Goal: Information Seeking & Learning: Find specific fact

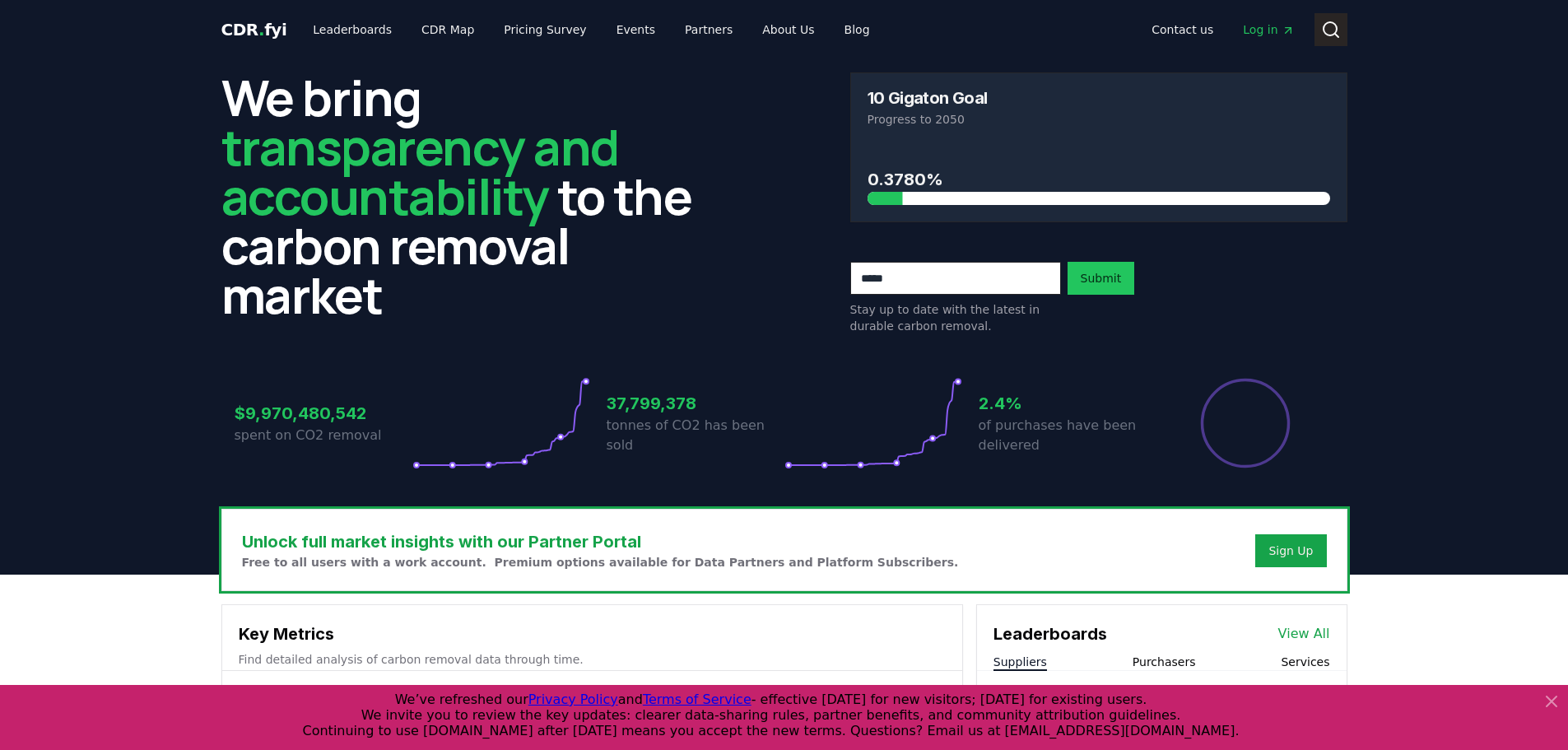
click at [1334, 35] on icon at bounding box center [1331, 30] width 20 height 20
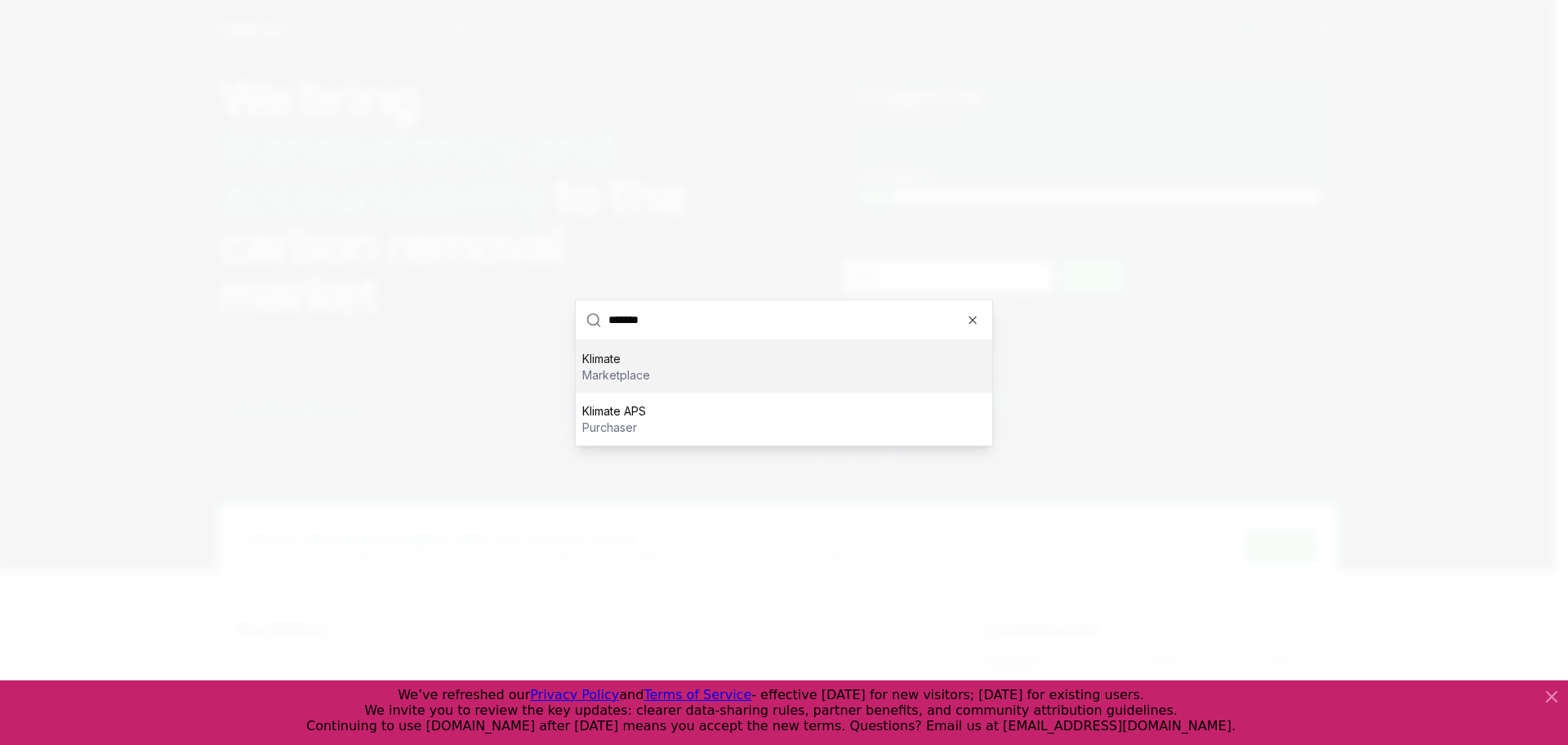
type input "*******"
click at [664, 379] on div "Klimate marketplace" at bounding box center [784, 365] width 416 height 52
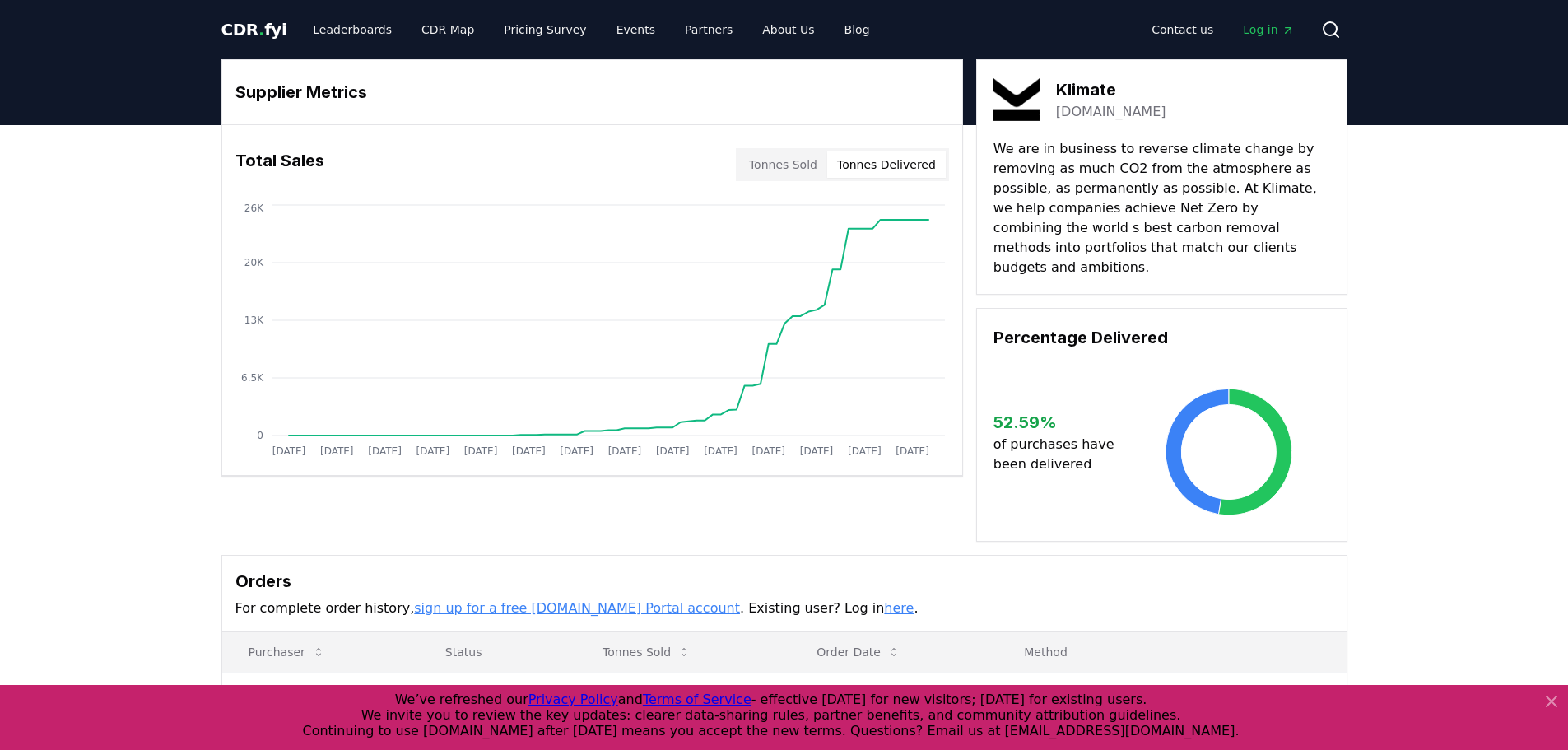
click at [896, 170] on button "Tonnes Delivered" at bounding box center [887, 164] width 119 height 26
click at [791, 161] on button "Tonnes Sold" at bounding box center [783, 164] width 88 height 26
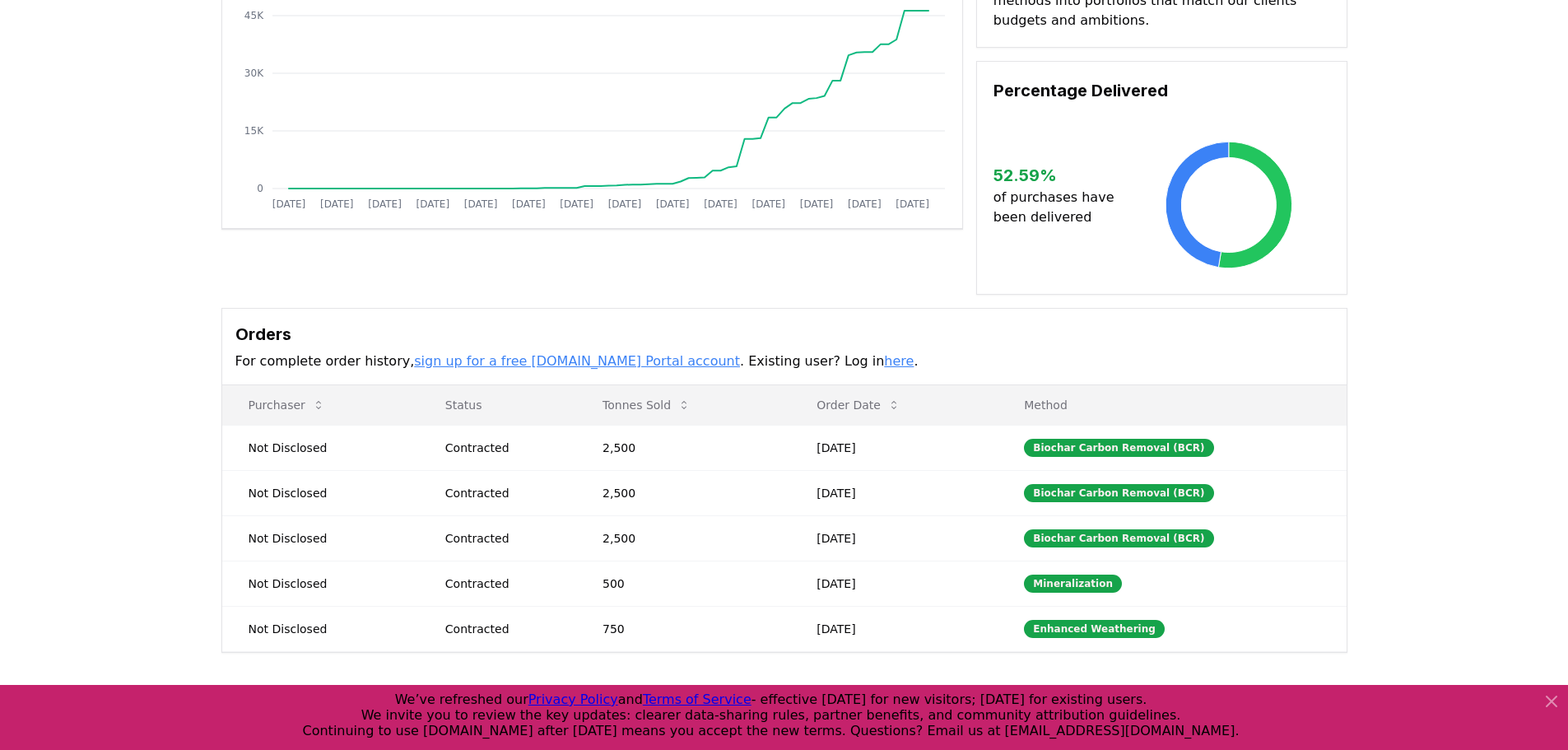
click at [1550, 703] on icon at bounding box center [1552, 701] width 10 height 10
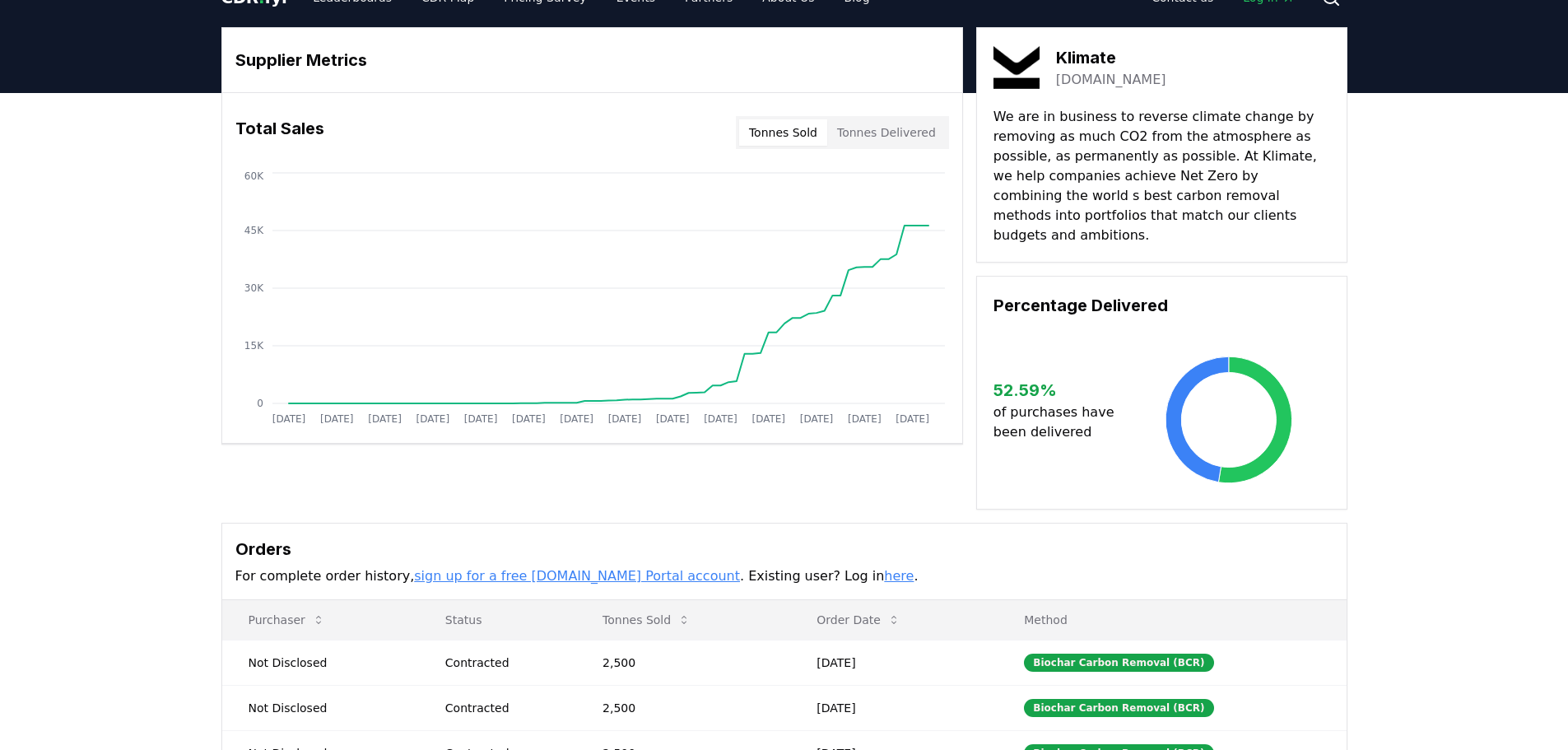
scroll to position [0, 0]
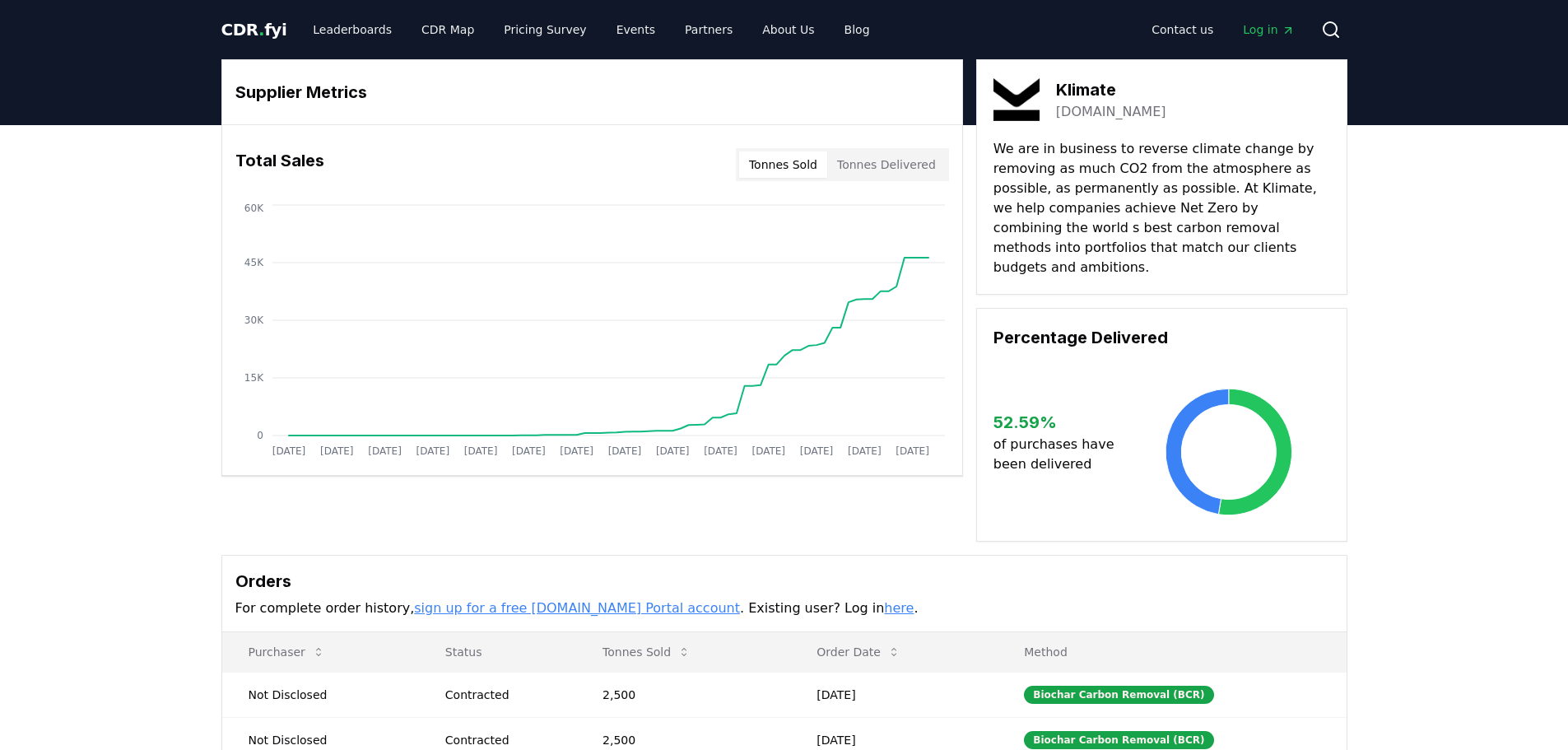
click at [1326, 12] on div "CDR . fyi Leaderboards CDR Map Pricing Survey Events Partners About Us Blog Con…" at bounding box center [784, 30] width 1126 height 59
click at [1330, 23] on circle at bounding box center [1330, 29] width 13 height 13
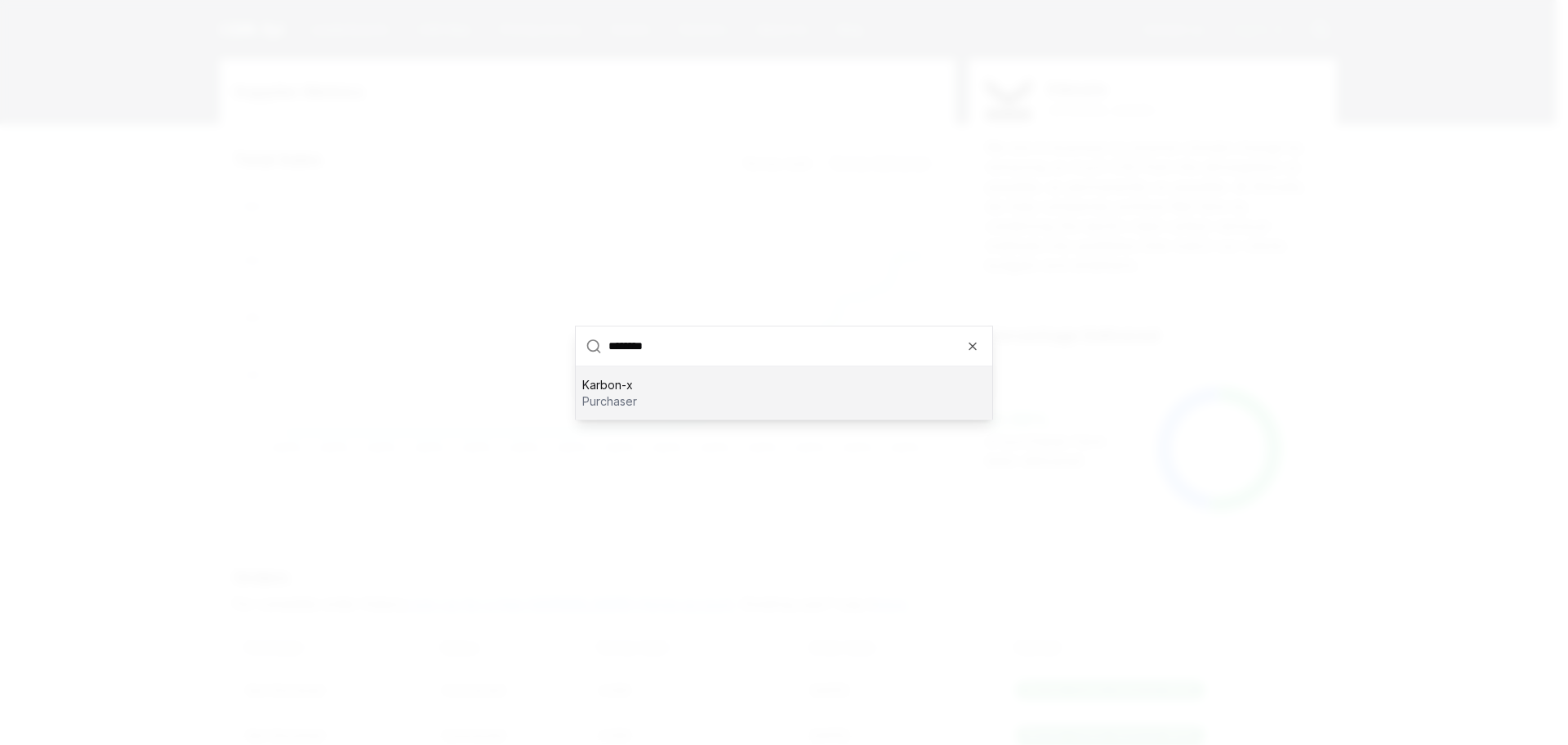
type input "********"
click at [760, 396] on div "Karbon-x purchaser" at bounding box center [784, 392] width 416 height 52
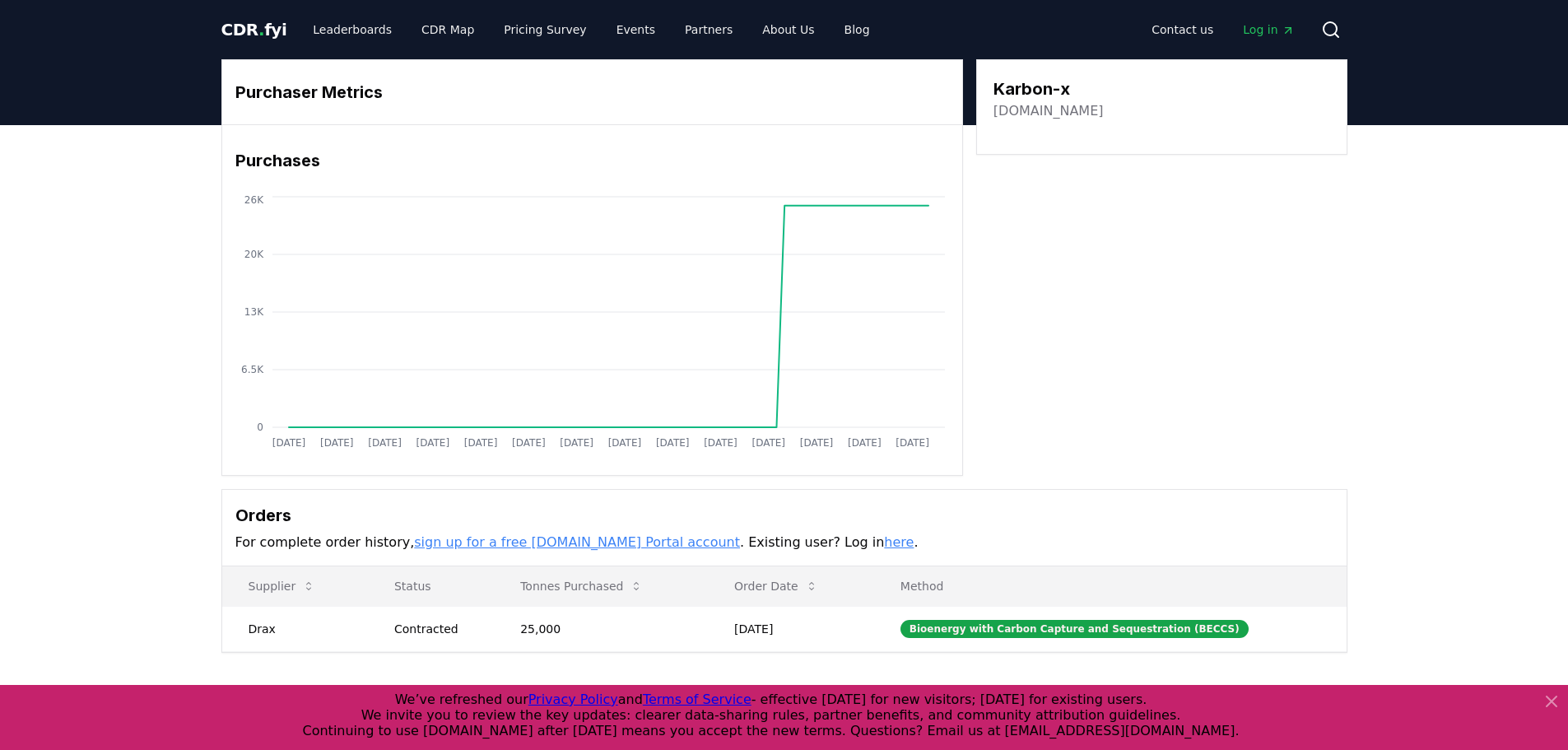
click at [262, 24] on span "CDR . fyi" at bounding box center [254, 30] width 66 height 20
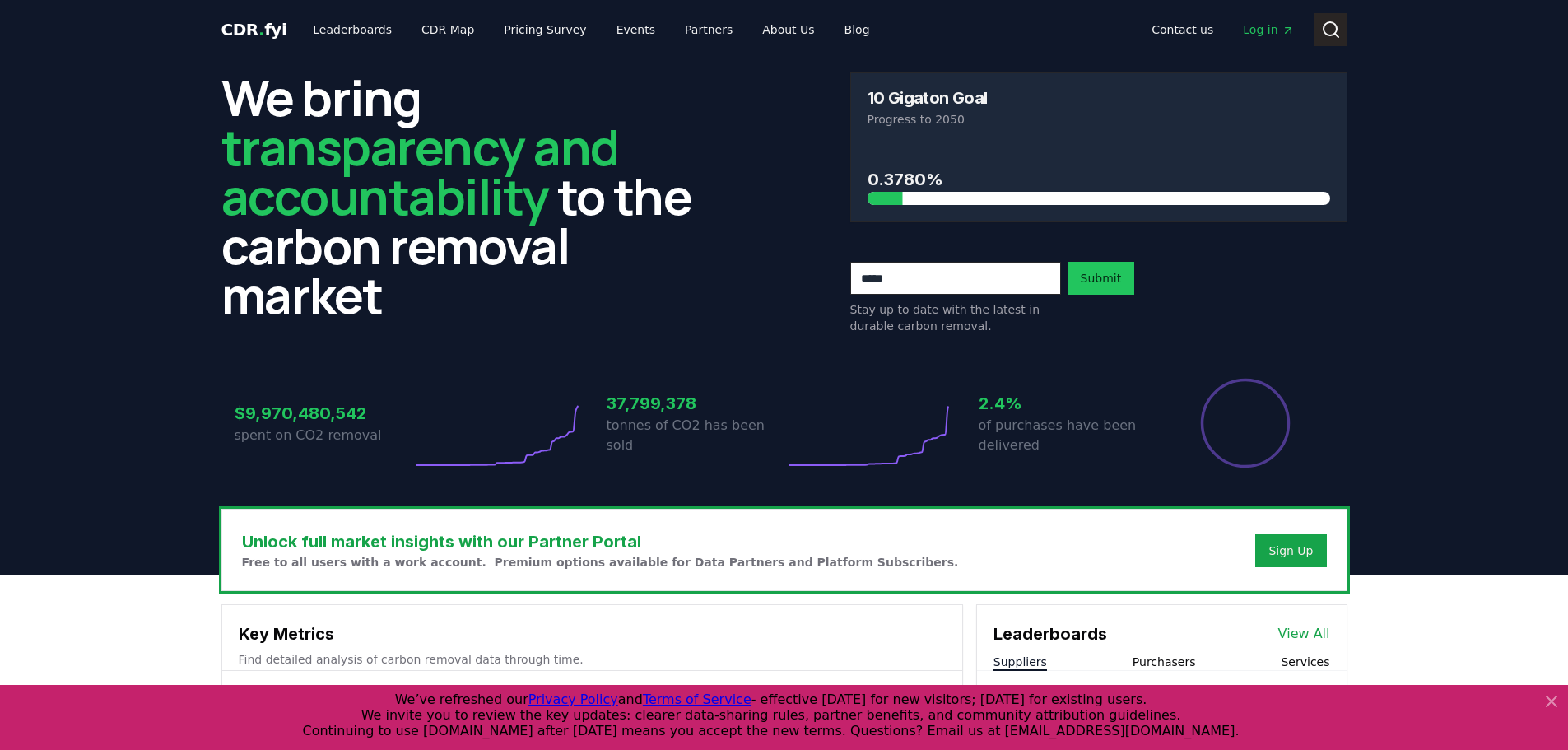
click at [1328, 25] on icon at bounding box center [1331, 30] width 20 height 20
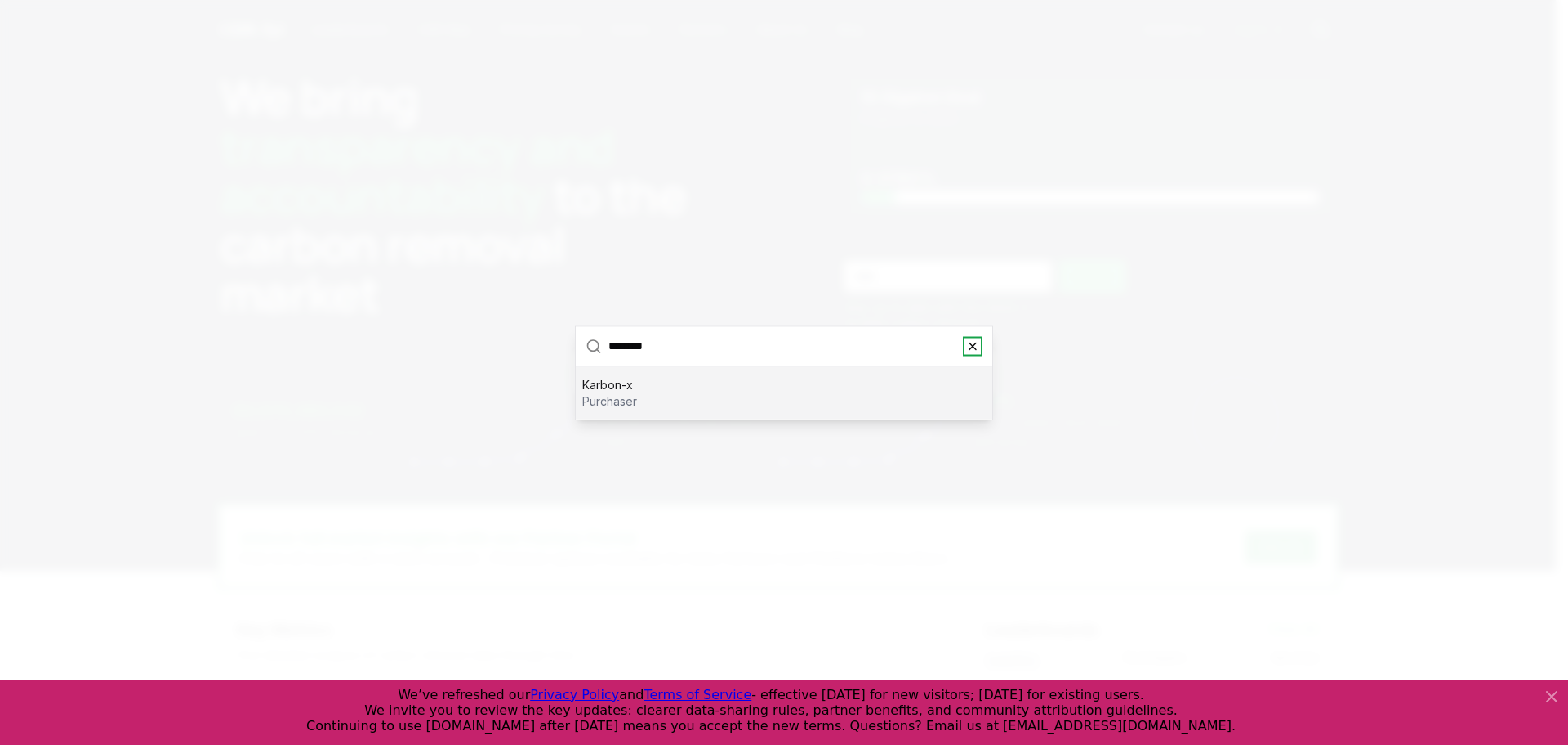
click at [975, 345] on icon "button" at bounding box center [973, 345] width 13 height 13
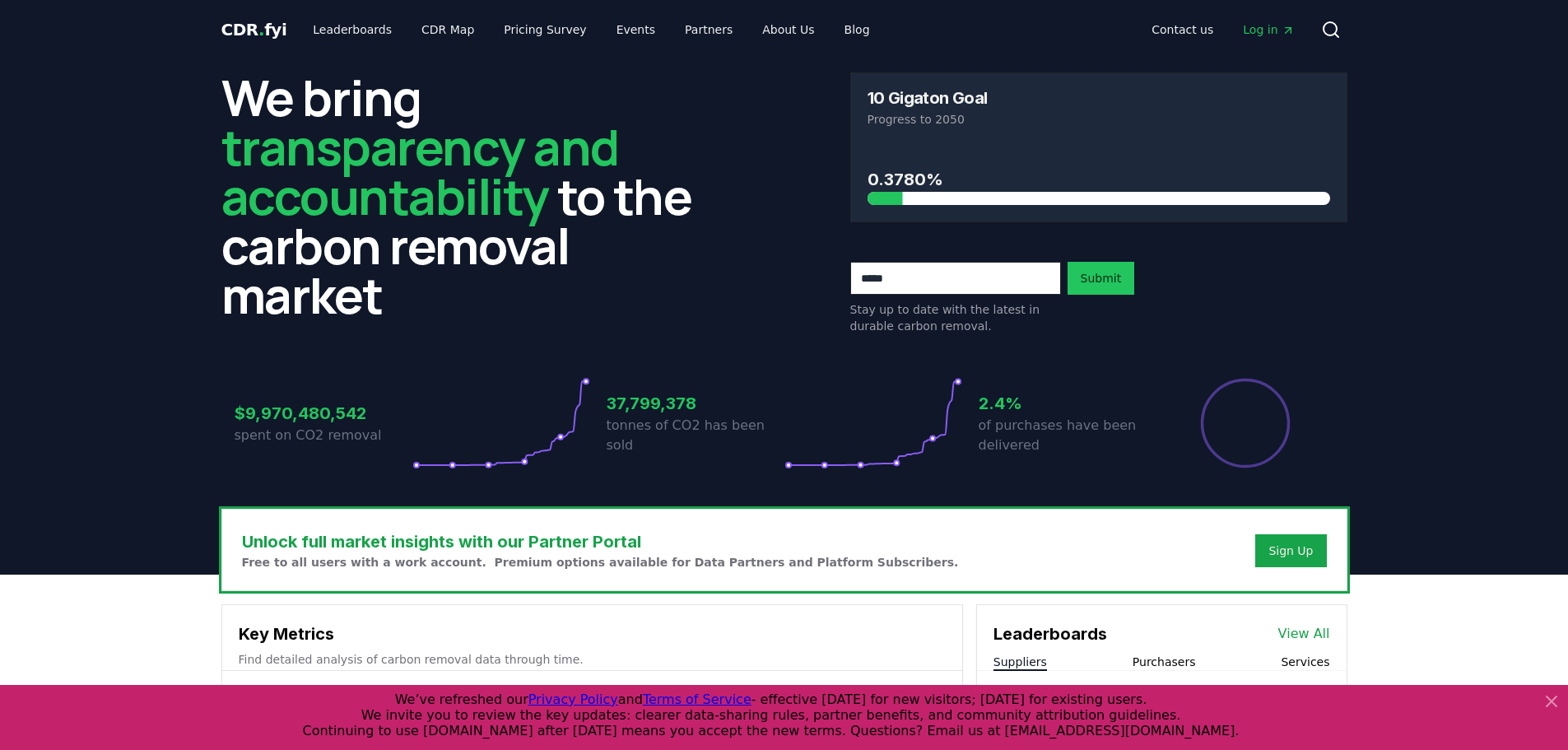
drag, startPoint x: 1363, startPoint y: 19, endPoint x: 1348, endPoint y: 20, distance: 15.0
click at [1357, 19] on header "CDR . fyi Leaderboards CDR Map Pricing Survey Events Partners About Us Blog Con…" at bounding box center [784, 30] width 1568 height 59
click at [1336, 29] on circle at bounding box center [1330, 29] width 13 height 13
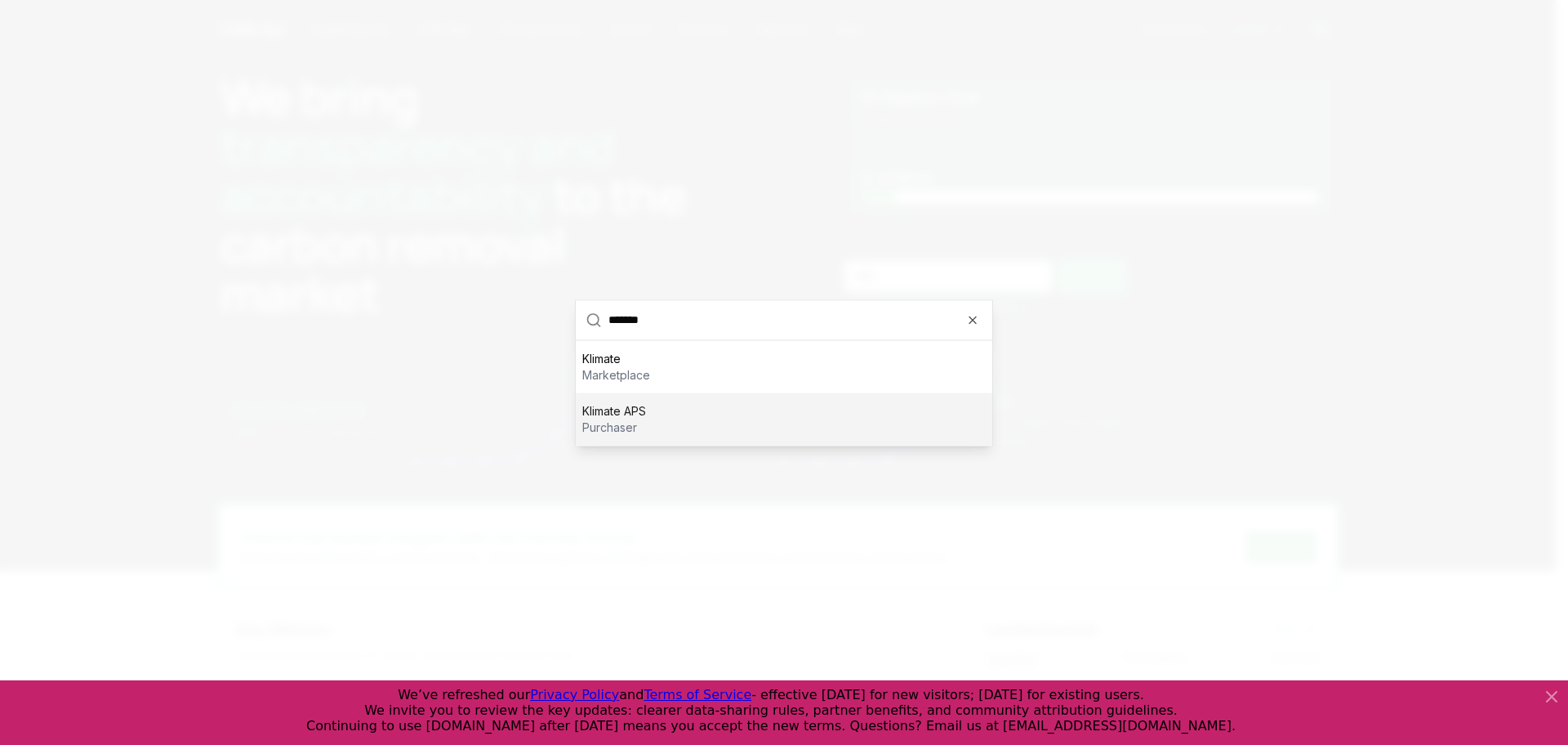
type input "*******"
click at [762, 398] on div "Klimate APS purchaser" at bounding box center [784, 418] width 416 height 52
